Goal: Transaction & Acquisition: Purchase product/service

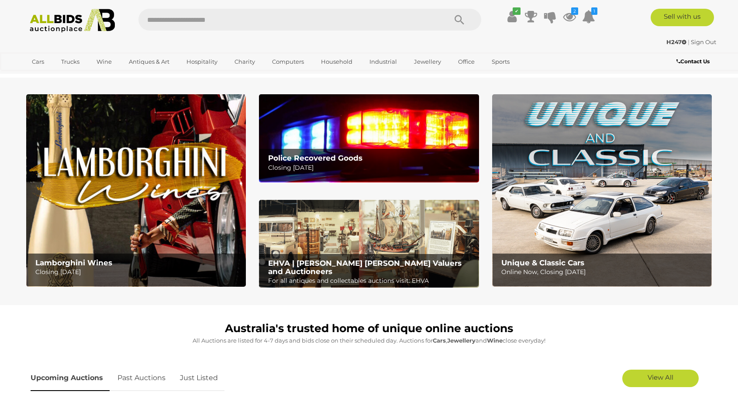
click at [370, 25] on input "text" at bounding box center [288, 20] width 300 height 22
type input "*****"
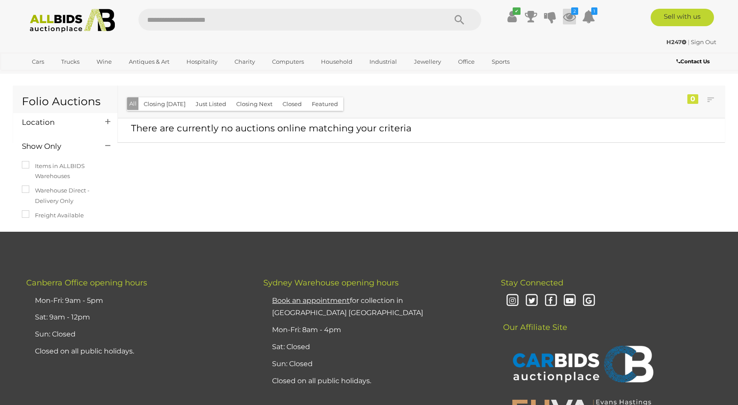
click at [569, 17] on icon at bounding box center [569, 17] width 13 height 16
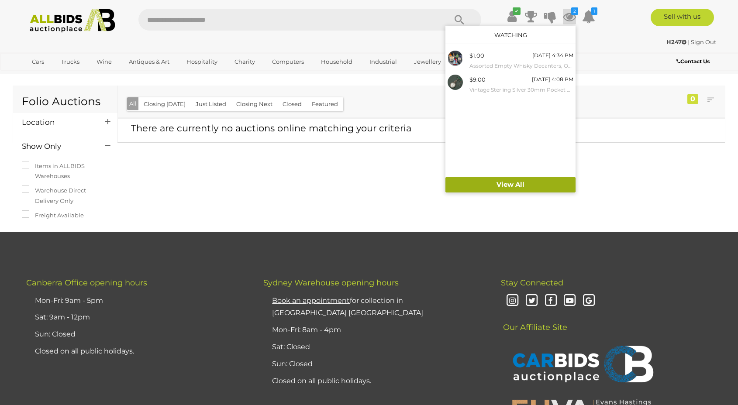
click at [520, 182] on link "View All" at bounding box center [511, 184] width 130 height 15
click at [509, 183] on link "View All" at bounding box center [511, 184] width 130 height 15
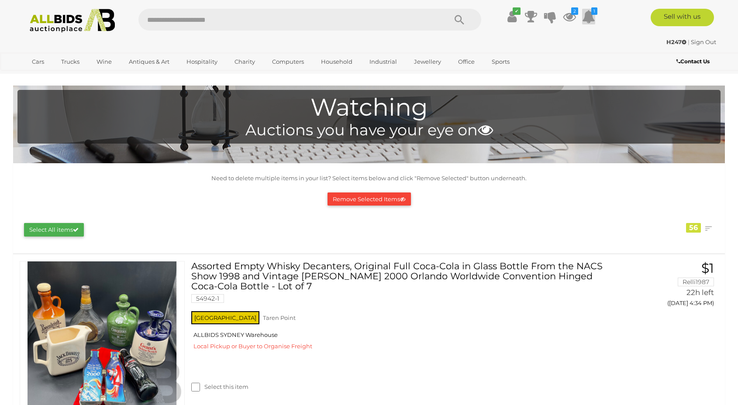
click at [590, 17] on icon at bounding box center [588, 17] width 13 height 16
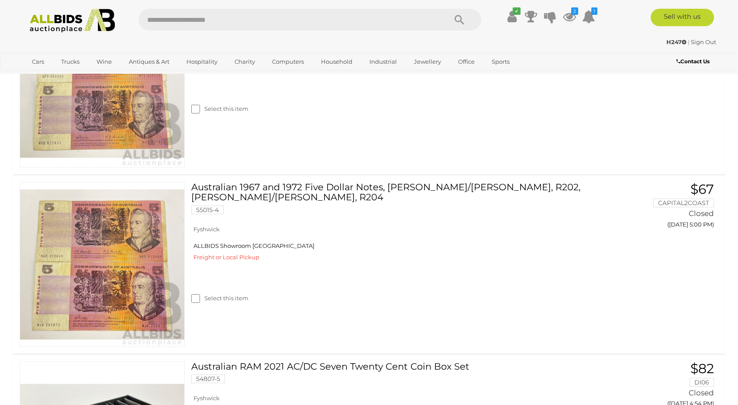
scroll to position [2042, 0]
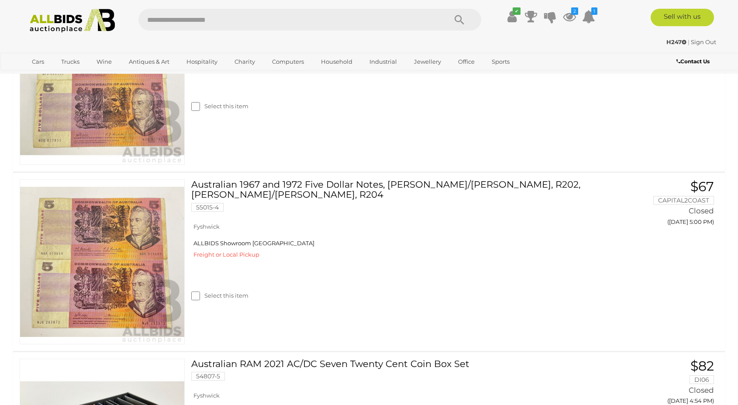
click at [62, 18] on img at bounding box center [72, 21] width 95 height 24
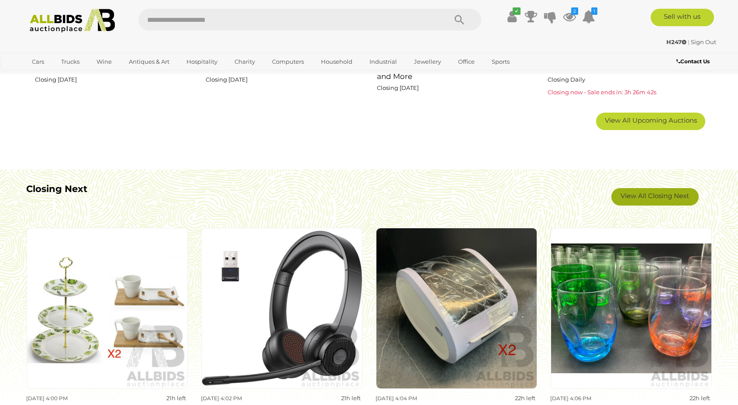
scroll to position [706, 0]
click at [640, 198] on link "View All Closing Next" at bounding box center [655, 197] width 87 height 17
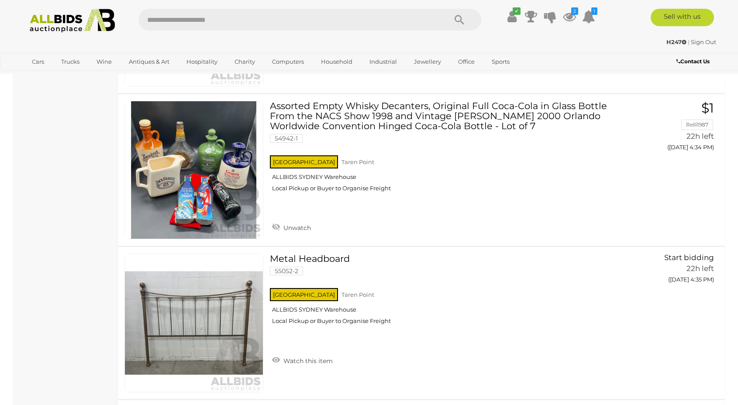
scroll to position [2629, 0]
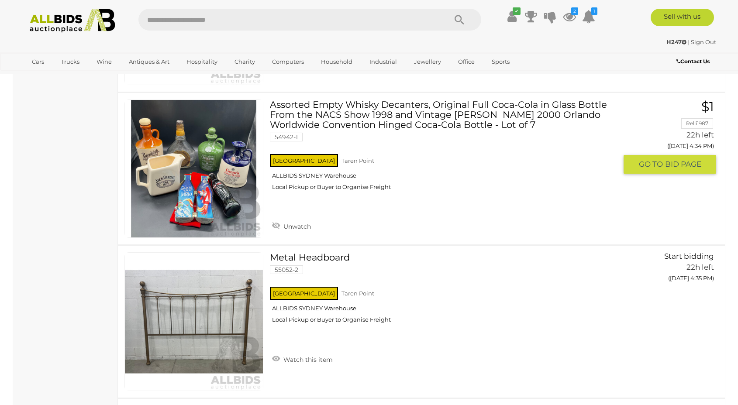
click at [449, 124] on link "Assorted Empty Whisky Decanters, Original Full Coca-Cola in Glass Bottle From t…" at bounding box center [447, 149] width 341 height 98
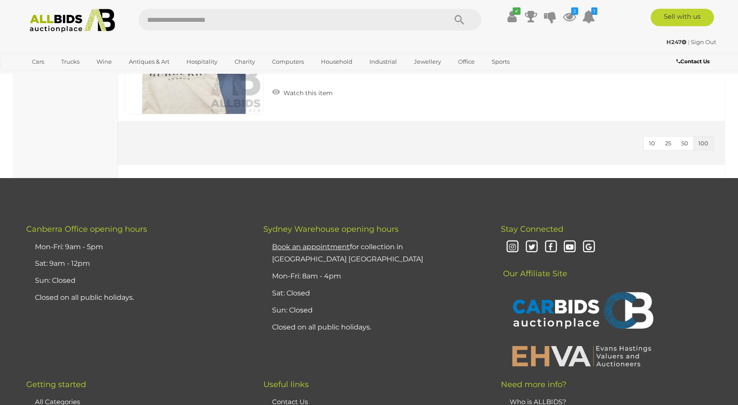
scroll to position [5203, 0]
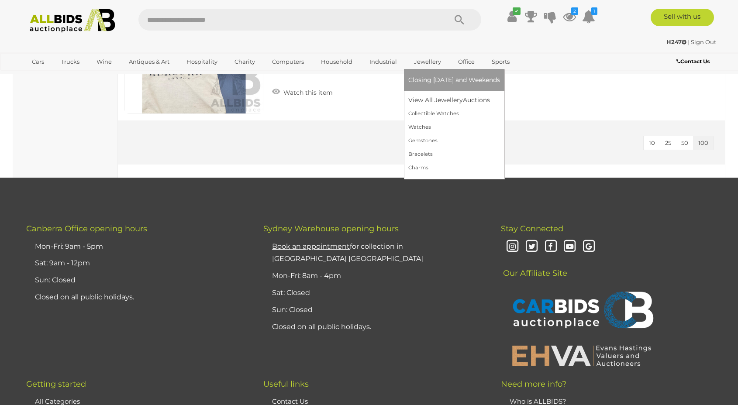
click at [416, 62] on link "Jewellery" at bounding box center [427, 62] width 38 height 14
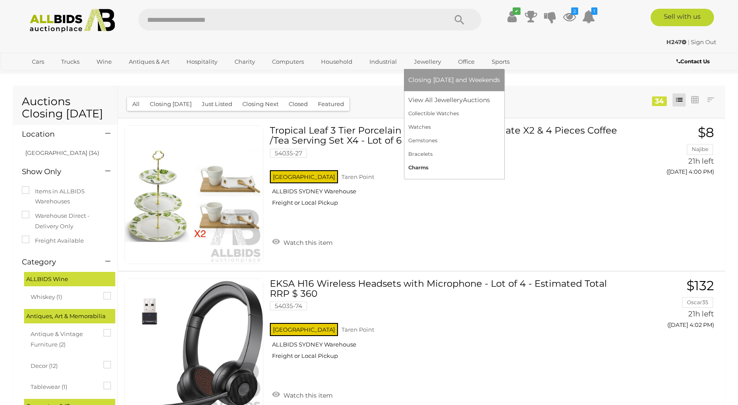
click at [414, 162] on link "Charms" at bounding box center [454, 168] width 92 height 14
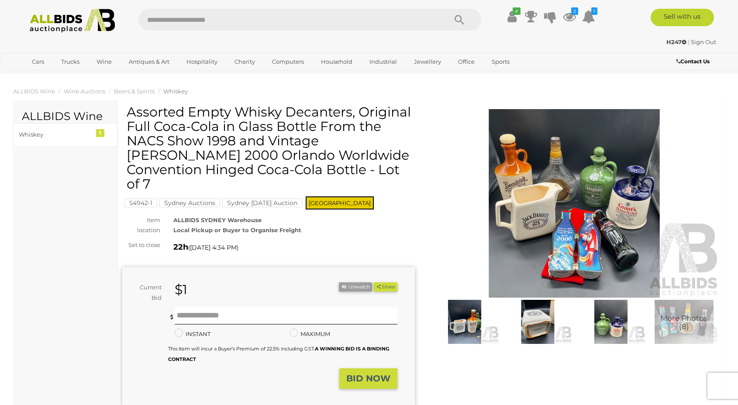
click at [605, 269] on img at bounding box center [574, 203] width 293 height 189
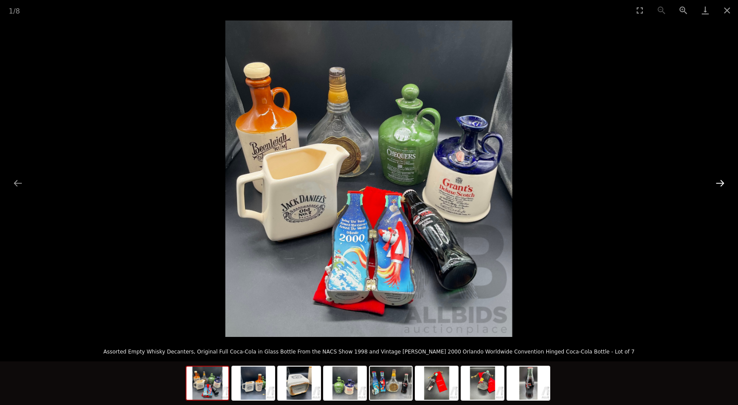
click at [722, 181] on button "Next slide" at bounding box center [720, 183] width 18 height 17
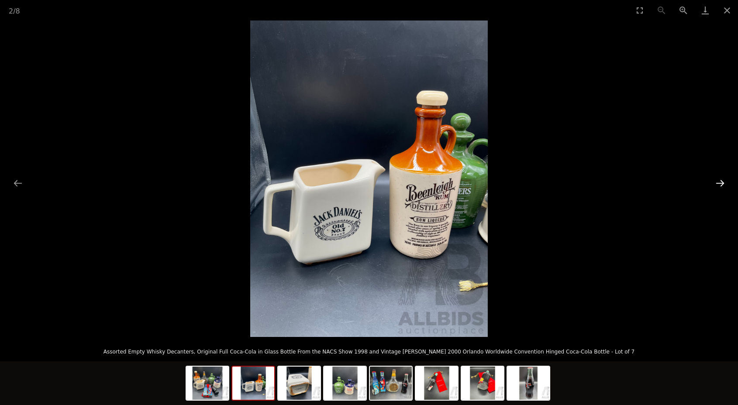
click at [722, 181] on button "Next slide" at bounding box center [720, 183] width 18 height 17
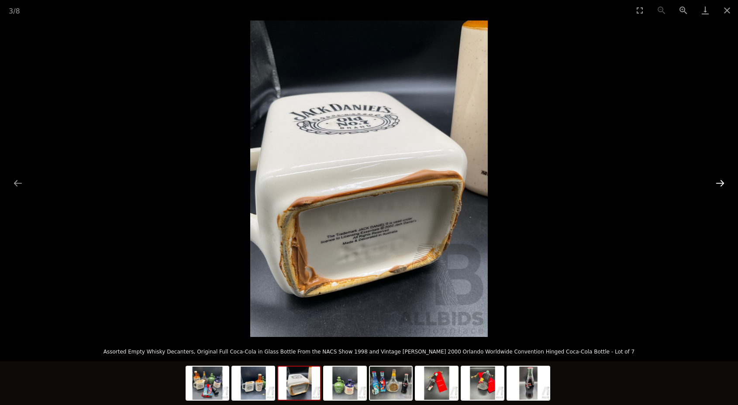
click at [722, 181] on button "Next slide" at bounding box center [720, 183] width 18 height 17
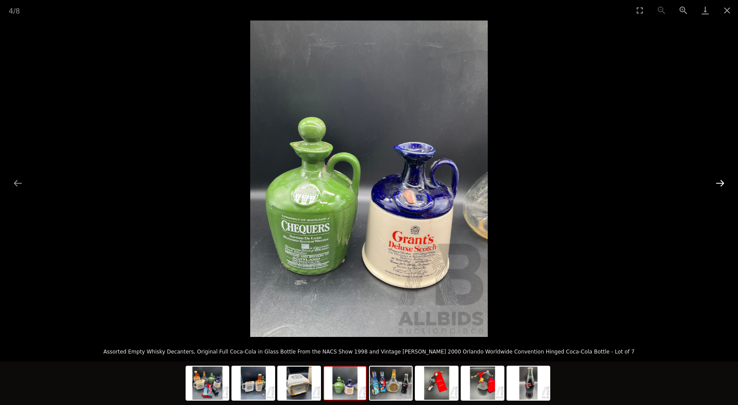
click at [722, 181] on button "Next slide" at bounding box center [720, 183] width 18 height 17
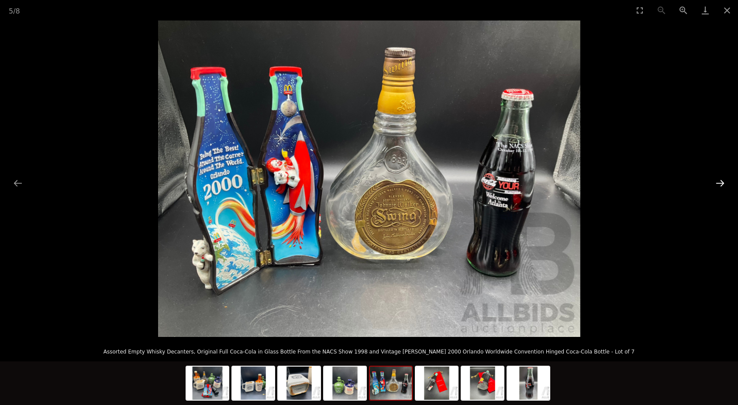
click at [721, 182] on button "Next slide" at bounding box center [720, 183] width 18 height 17
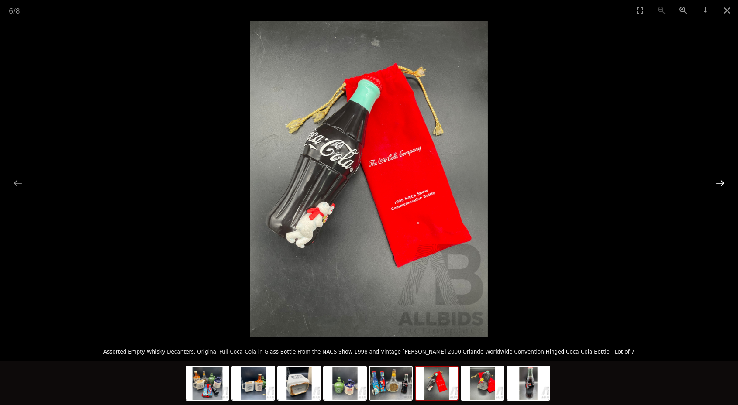
click at [722, 178] on button "Next slide" at bounding box center [720, 183] width 18 height 17
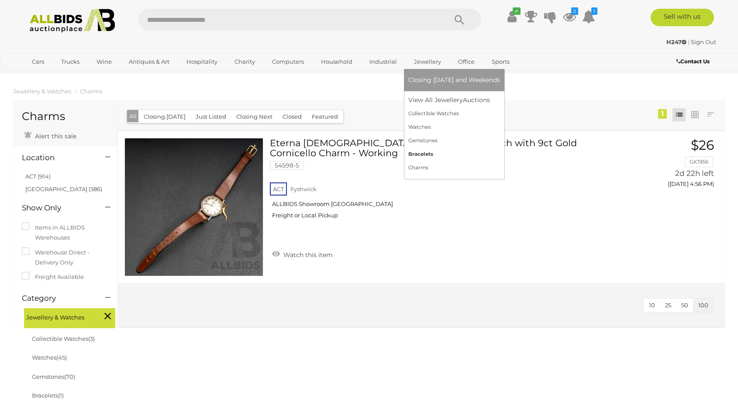
click at [416, 158] on link "Bracelets" at bounding box center [454, 155] width 92 height 14
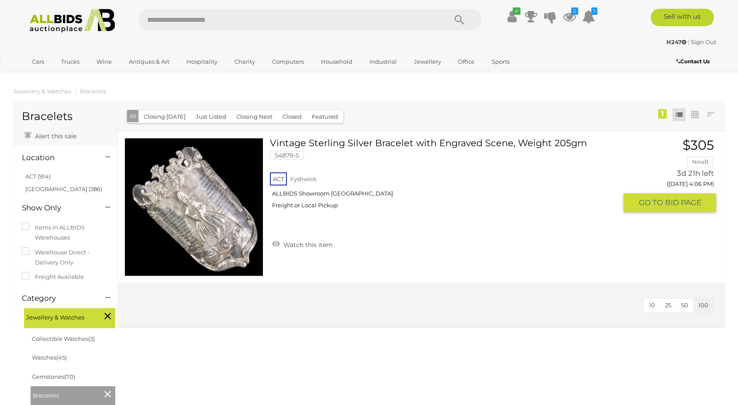
click at [415, 147] on link "Vintage Sterling Silver Bracelet with Engraved Scene, Weight 205gm 54879-5 ACT …" at bounding box center [447, 177] width 341 height 78
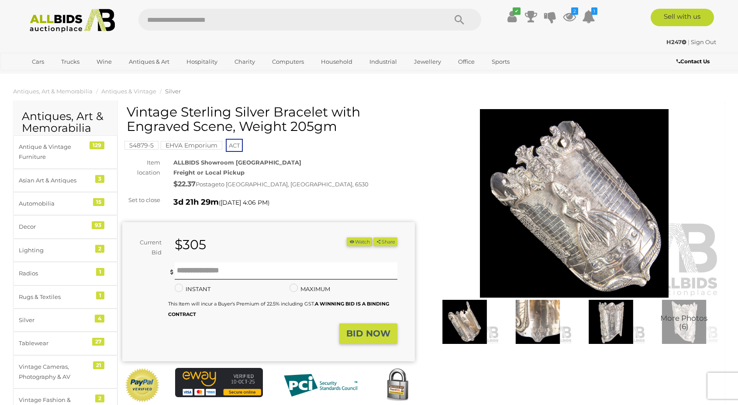
click at [575, 218] on img at bounding box center [574, 203] width 293 height 189
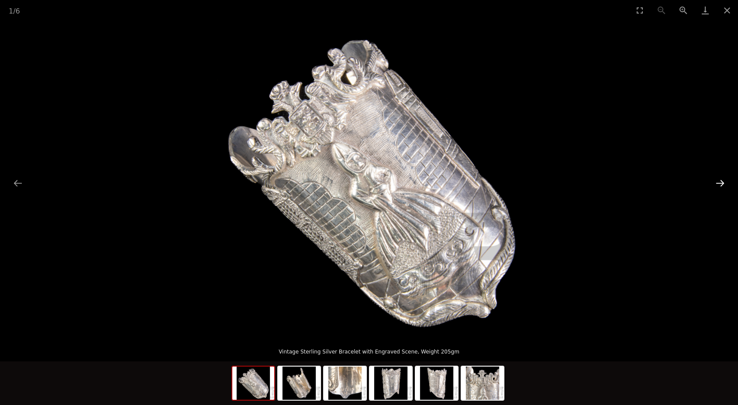
click at [720, 180] on button "Next slide" at bounding box center [720, 183] width 18 height 17
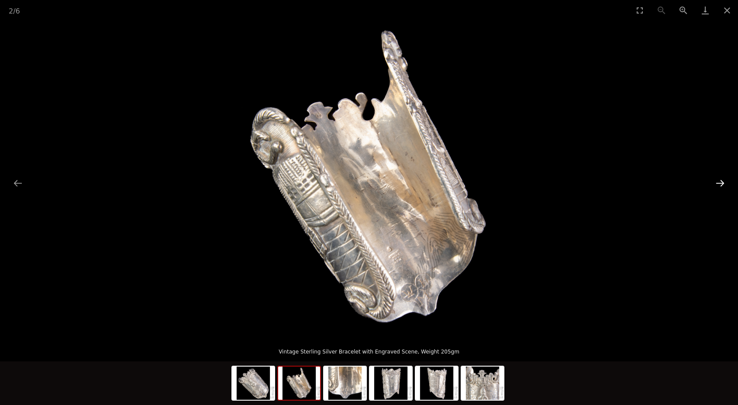
click at [720, 180] on button "Next slide" at bounding box center [720, 183] width 18 height 17
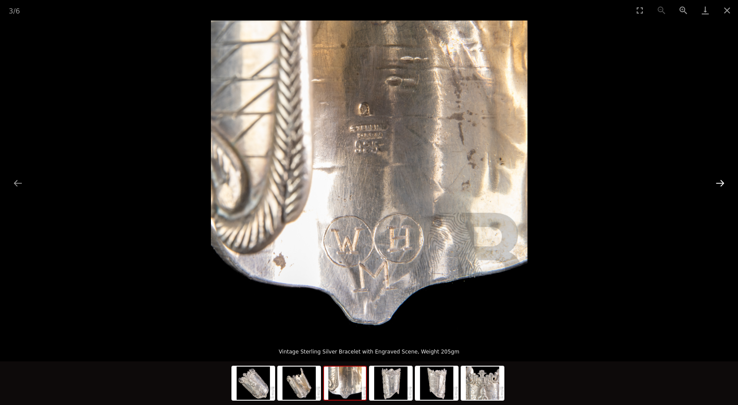
click at [720, 180] on button "Next slide" at bounding box center [720, 183] width 18 height 17
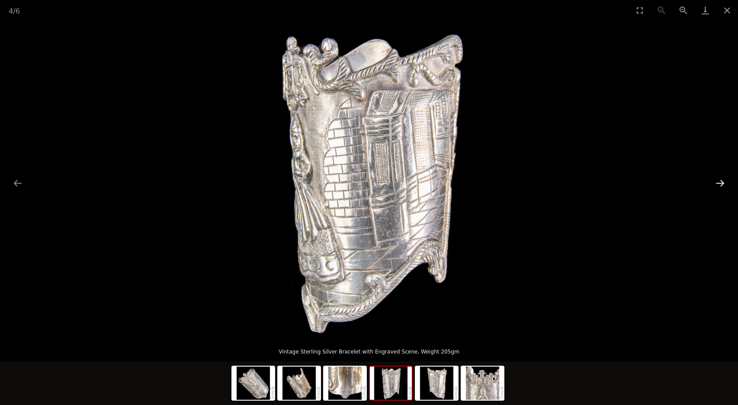
click at [720, 180] on button "Next slide" at bounding box center [720, 183] width 18 height 17
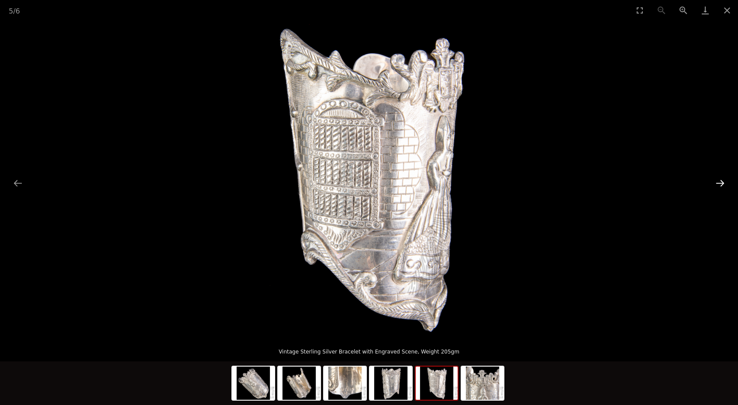
click at [720, 180] on button "Next slide" at bounding box center [720, 183] width 18 height 17
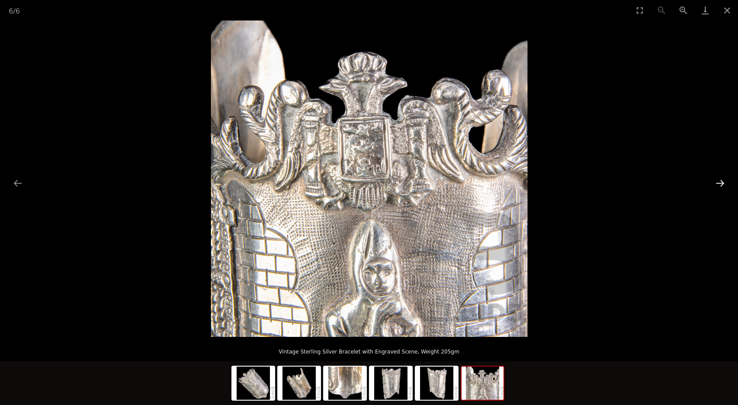
click at [720, 180] on button "Next slide" at bounding box center [720, 183] width 18 height 17
